Goal: Book appointment/travel/reservation

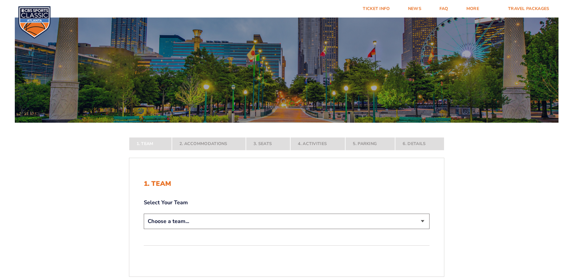
scroll to position [60, 0]
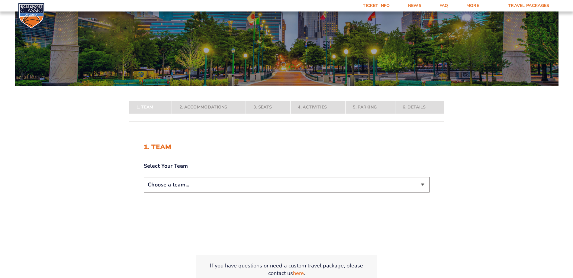
click at [422, 185] on select "Choose a team... [US_STATE] Wildcats [US_STATE] State Buckeyes [US_STATE] Tar H…" at bounding box center [287, 184] width 286 height 15
select select "12956"
click at [144, 193] on select "Choose a team... [US_STATE] Wildcats [US_STATE] State Buckeyes [US_STATE] Tar H…" at bounding box center [287, 184] width 286 height 15
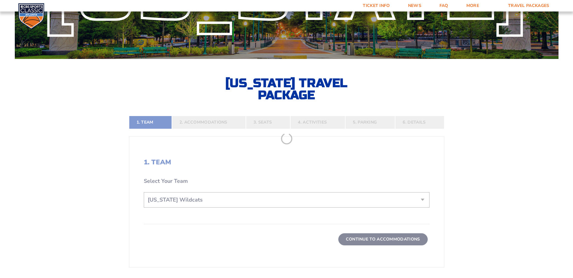
scroll to position [121, 0]
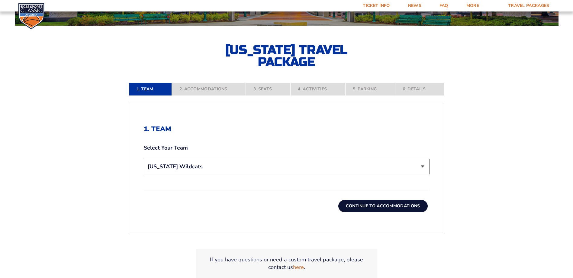
click at [410, 207] on button "Continue To Accommodations" at bounding box center [382, 206] width 89 height 12
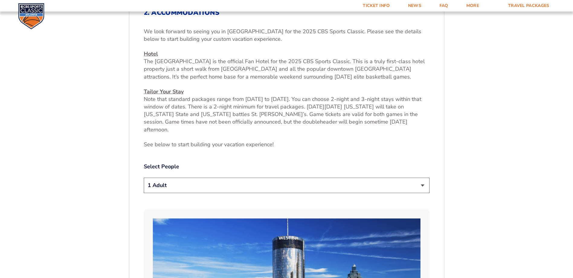
scroll to position [252, 0]
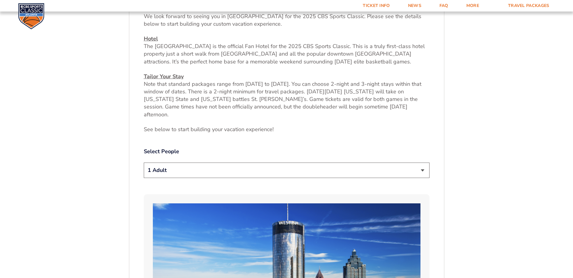
click at [421, 163] on select "1 Adult 2 Adults 3 Adults 4 Adults 2 Adults + 1 Child 2 Adults + 2 Children 2 A…" at bounding box center [287, 170] width 286 height 15
select select "2 Adults"
click at [144, 163] on select "1 Adult 2 Adults 3 Adults 4 Adults 2 Adults + 1 Child 2 Adults + 2 Children 2 A…" at bounding box center [287, 170] width 286 height 15
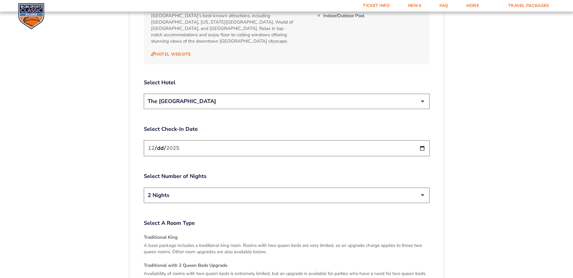
scroll to position [706, 0]
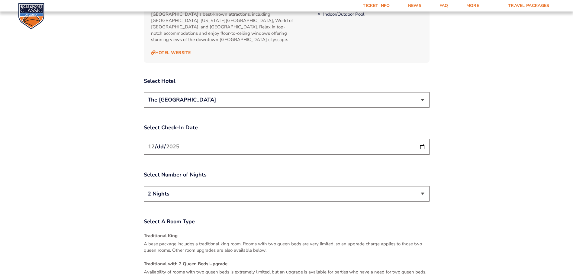
click at [422, 139] on input "[DATE]" at bounding box center [287, 147] width 286 height 16
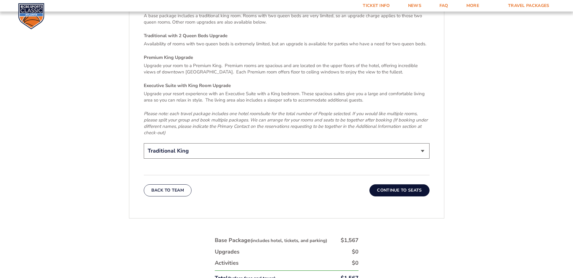
scroll to position [947, 0]
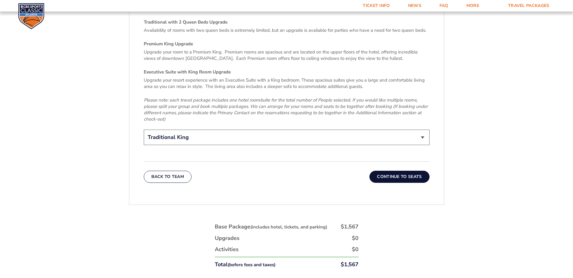
click at [424, 130] on select "Traditional King Traditional with 2 Queen Beds Upgrade (+$45 per night) Premium…" at bounding box center [287, 137] width 286 height 15
select select "Traditional with 2 Queen Beds Upgrade"
click at [144, 130] on select "Traditional King Traditional with 2 Queen Beds Upgrade (+$45 per night) Premium…" at bounding box center [287, 137] width 286 height 15
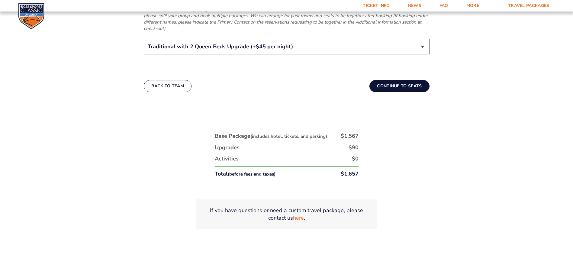
scroll to position [1008, 0]
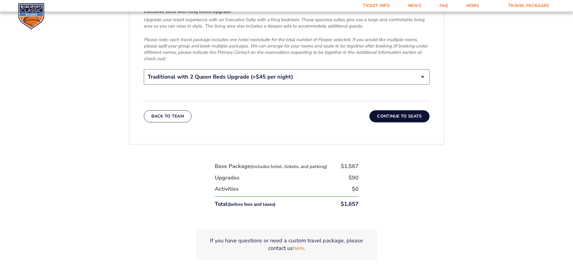
click at [412, 110] on button "Continue To Seats" at bounding box center [400, 116] width 60 height 12
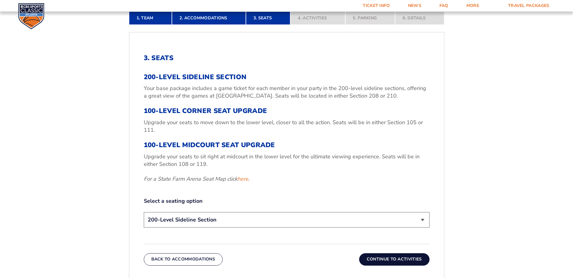
scroll to position [222, 0]
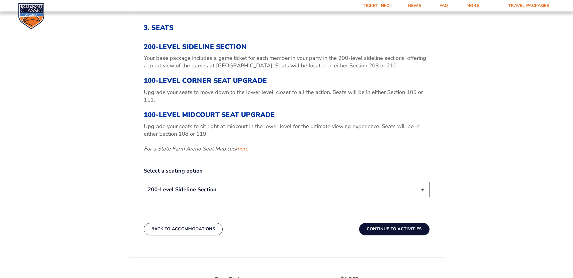
click at [423, 189] on select "200-Level Sideline Section 100-Level Corner Seat Upgrade (+$120 per person) 100…" at bounding box center [287, 189] width 286 height 15
select select "100-Level Corner Seat Upgrade"
click at [144, 182] on select "200-Level Sideline Section 100-Level Corner Seat Upgrade (+$120 per person) 100…" at bounding box center [287, 189] width 286 height 15
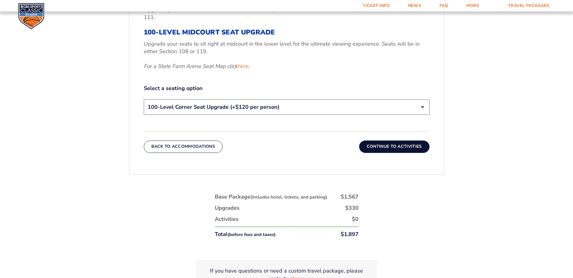
scroll to position [283, 0]
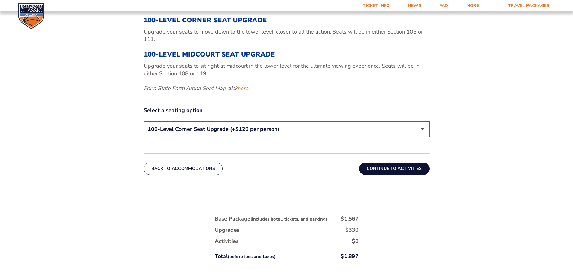
click at [404, 167] on button "Continue To Activities" at bounding box center [394, 169] width 70 height 12
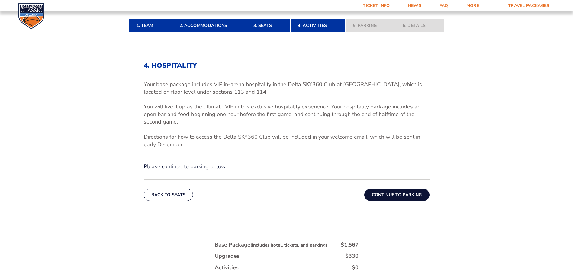
scroll to position [192, 0]
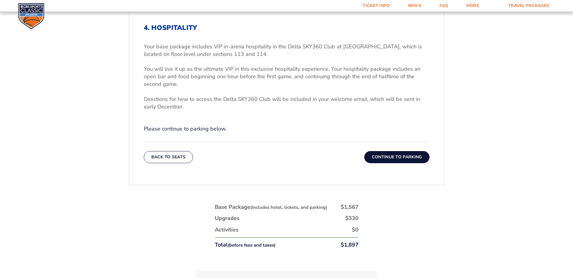
click at [400, 154] on button "Continue To Parking" at bounding box center [396, 157] width 65 height 12
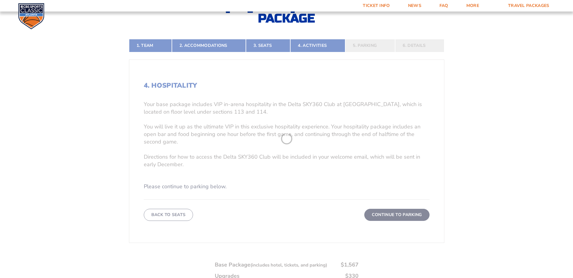
scroll to position [131, 0]
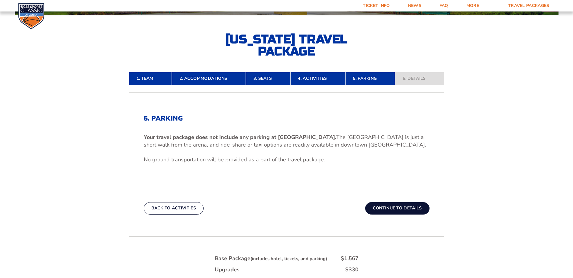
click at [400, 208] on button "Continue To Details" at bounding box center [397, 208] width 64 height 12
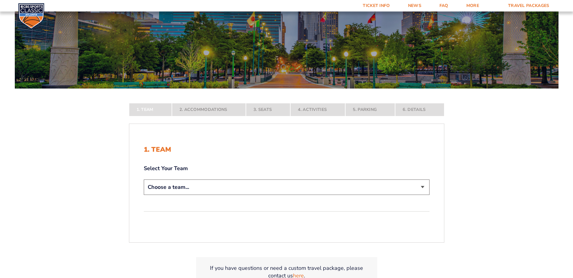
scroll to position [91, 0]
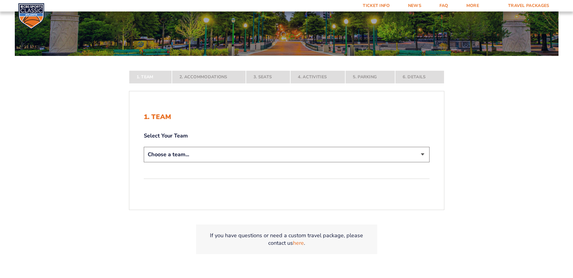
click at [424, 152] on select "Choose a team... [US_STATE] Wildcats [US_STATE] State Buckeyes [US_STATE] Tar H…" at bounding box center [287, 154] width 286 height 15
select select "12956"
click at [144, 162] on select "Choose a team... [US_STATE] Wildcats [US_STATE] State Buckeyes [US_STATE] Tar H…" at bounding box center [287, 154] width 286 height 15
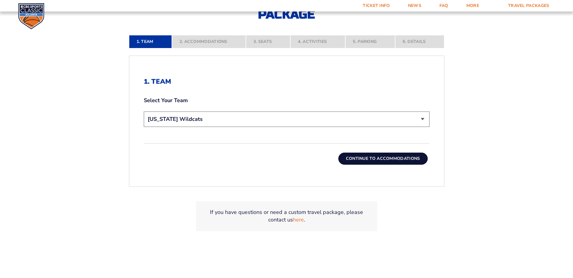
scroll to position [181, 0]
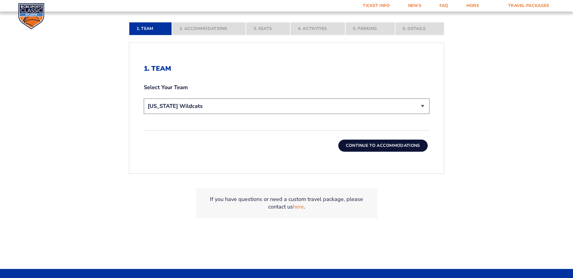
click at [411, 145] on button "Continue To Accommodations" at bounding box center [382, 146] width 89 height 12
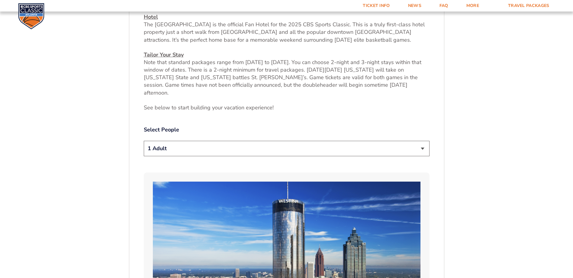
scroll to position [283, 0]
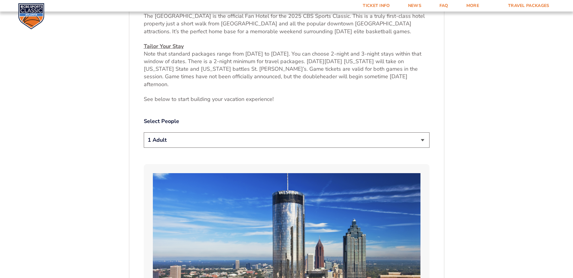
click at [422, 132] on select "1 Adult 2 Adults 3 Adults 4 Adults 2 Adults + 1 Child 2 Adults + 2 Children 2 A…" at bounding box center [287, 139] width 286 height 15
select select "2 Adults"
click at [144, 132] on select "1 Adult 2 Adults 3 Adults 4 Adults 2 Adults + 1 Child 2 Adults + 2 Children 2 A…" at bounding box center [287, 139] width 286 height 15
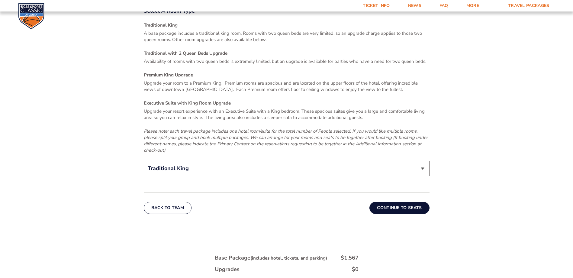
scroll to position [947, 0]
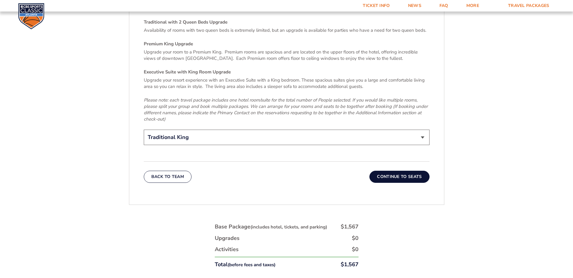
click at [423, 130] on select "Traditional King Traditional with 2 Queen Beds Upgrade (+$45 per night) Premium…" at bounding box center [287, 137] width 286 height 15
select select "Traditional with 2 Queen Beds Upgrade"
click at [144, 130] on select "Traditional King Traditional with 2 Queen Beds Upgrade (+$45 per night) Premium…" at bounding box center [287, 137] width 286 height 15
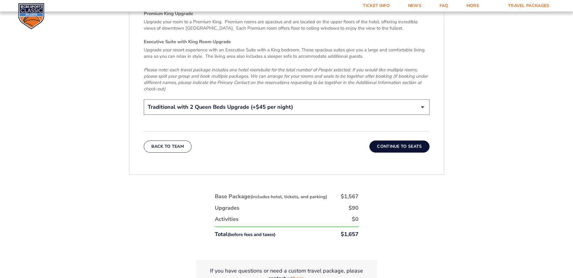
click at [413, 141] on button "Continue To Seats" at bounding box center [400, 147] width 60 height 12
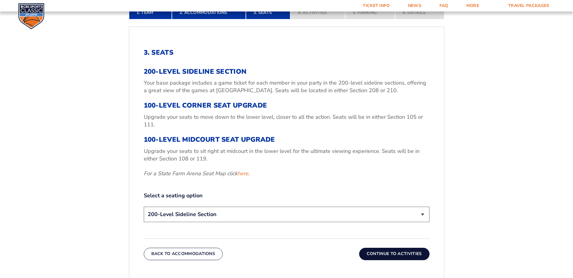
scroll to position [222, 0]
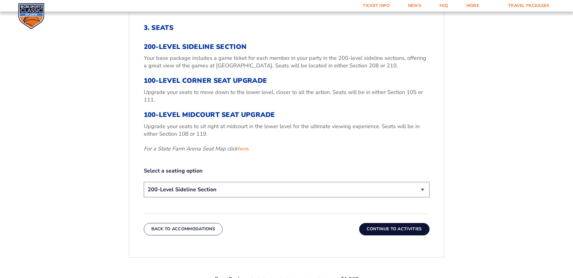
click at [418, 189] on select "200-Level Sideline Section 100-Level Corner Seat Upgrade (+$120 per person) 100…" at bounding box center [287, 189] width 286 height 15
select select "100-Level Corner Seat Upgrade"
click at [144, 182] on select "200-Level Sideline Section 100-Level Corner Seat Upgrade (+$120 per person) 100…" at bounding box center [287, 189] width 286 height 15
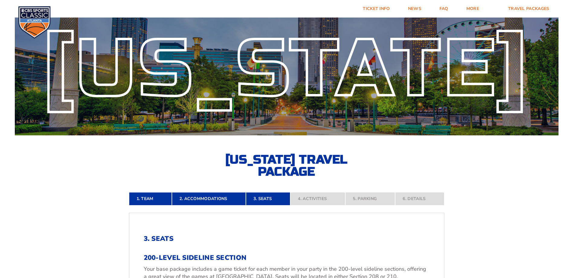
scroll to position [11, 0]
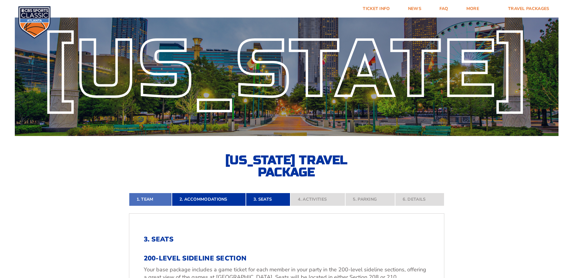
click at [149, 200] on link "1. Team" at bounding box center [150, 199] width 43 height 13
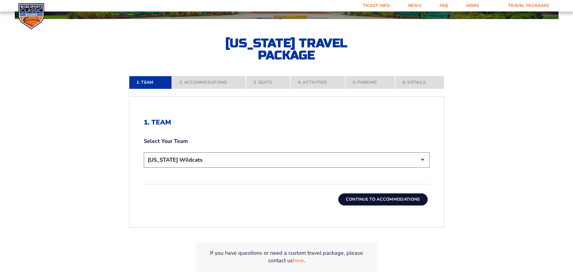
scroll to position [71, 0]
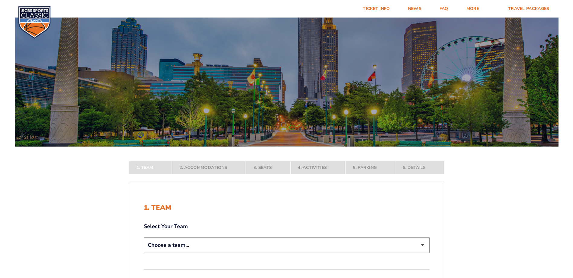
click at [423, 245] on select "Choose a team... [US_STATE] Wildcats [US_STATE] State Buckeyes [US_STATE] Tar H…" at bounding box center [287, 245] width 286 height 15
select select "12956"
click at [144, 253] on select "Choose a team... [US_STATE] Wildcats [US_STATE] State Buckeyes [US_STATE] Tar H…" at bounding box center [287, 245] width 286 height 15
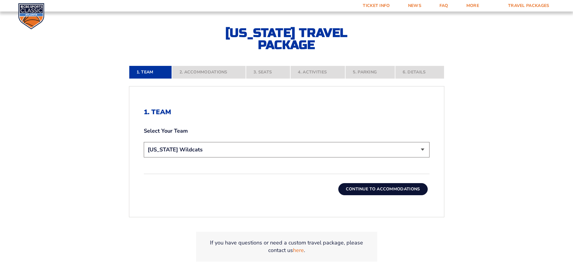
scroll to position [151, 0]
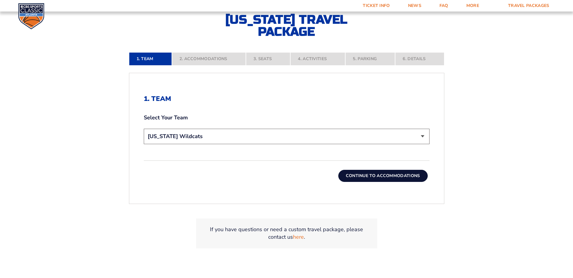
click at [403, 178] on button "Continue To Accommodations" at bounding box center [382, 176] width 89 height 12
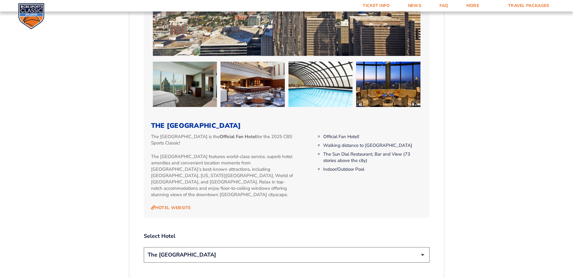
scroll to position [555, 0]
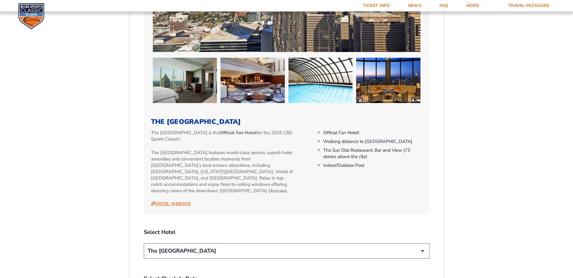
click at [183, 201] on link "Hotel Website" at bounding box center [171, 203] width 40 height 5
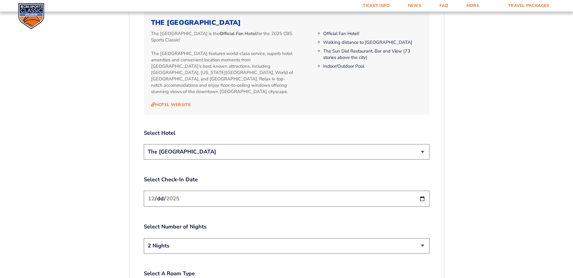
scroll to position [645, 0]
